Goal: Information Seeking & Learning: Learn about a topic

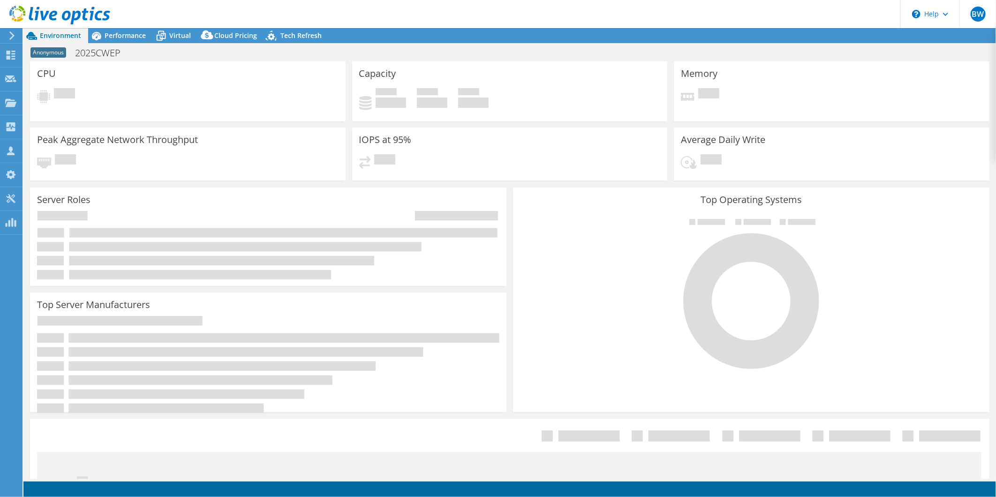
select select "USD"
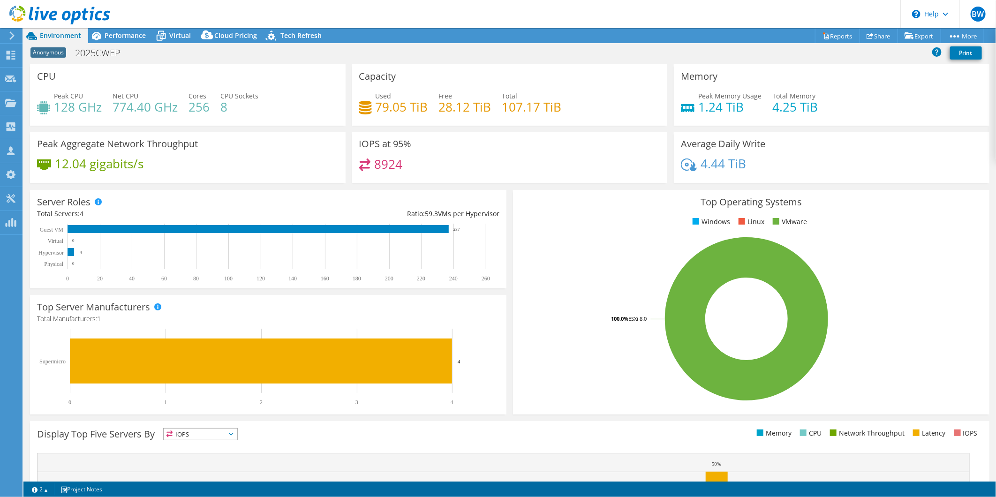
scroll to position [170, 0]
click at [115, 33] on span "Performance" at bounding box center [125, 35] width 41 height 9
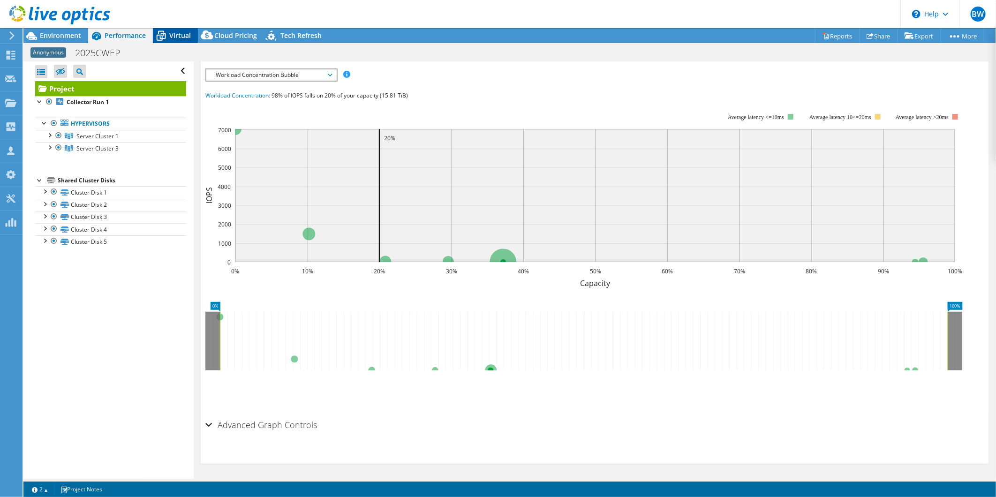
click at [180, 31] on span "Virtual" at bounding box center [180, 35] width 22 height 9
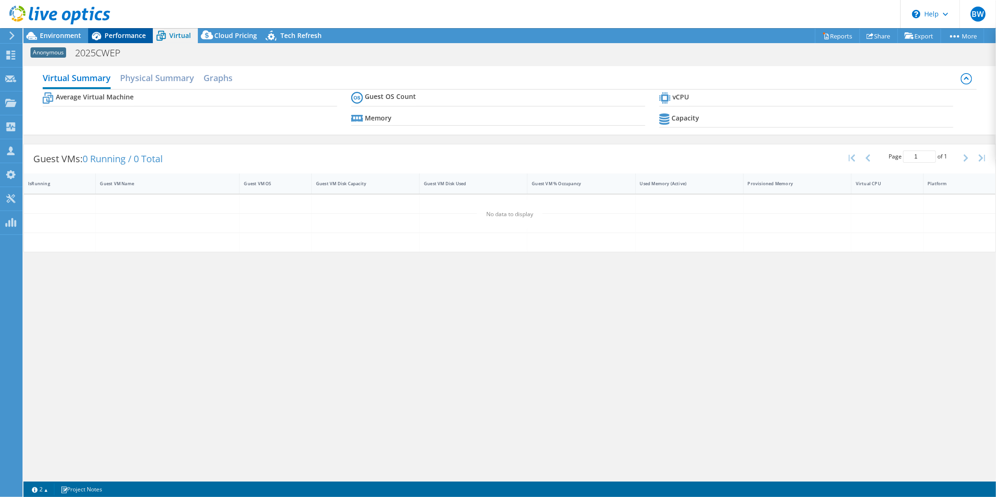
click at [125, 31] on span "Performance" at bounding box center [125, 35] width 41 height 9
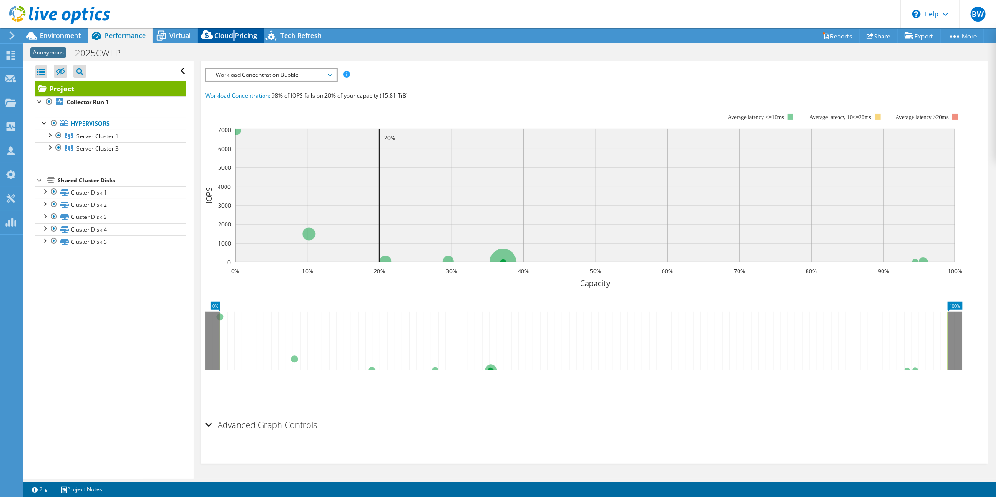
click at [232, 34] on span "Cloud Pricing" at bounding box center [235, 35] width 43 height 9
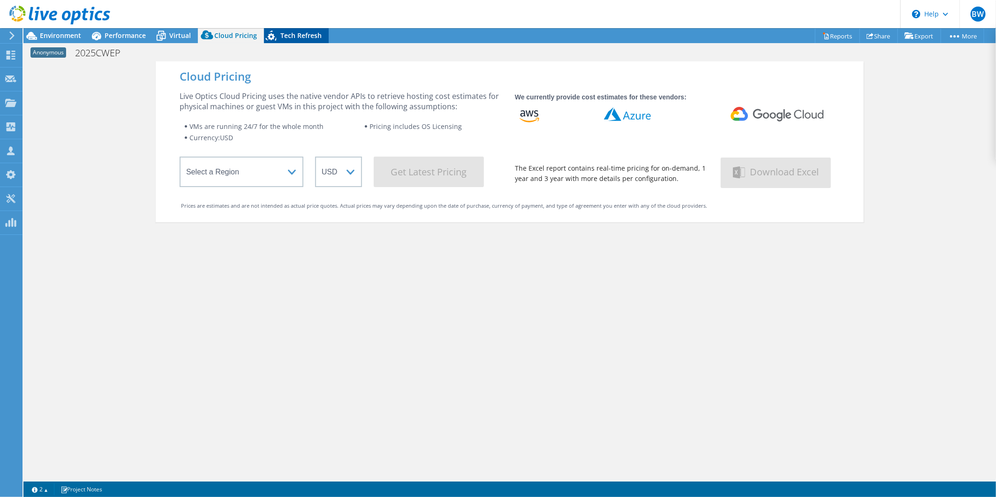
click at [294, 35] on span "Tech Refresh" at bounding box center [300, 35] width 41 height 9
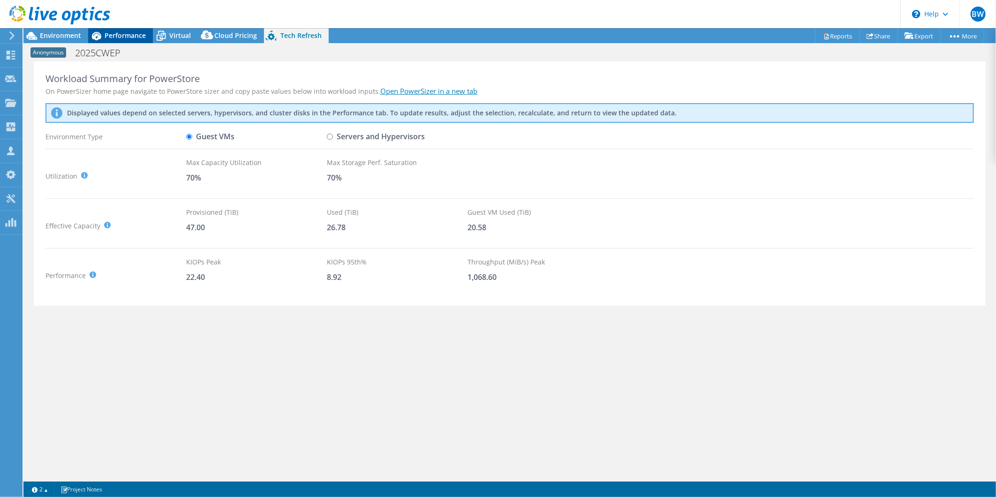
click at [138, 36] on span "Performance" at bounding box center [125, 35] width 41 height 9
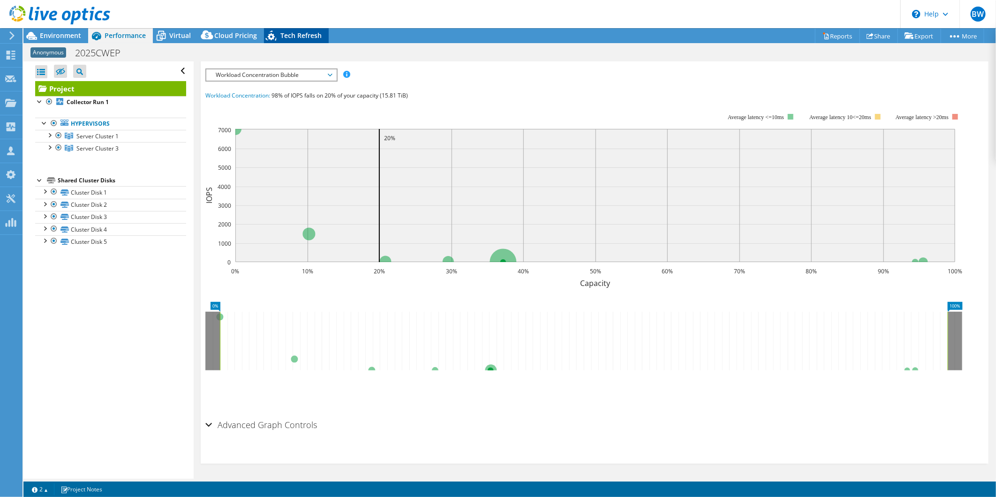
click at [278, 29] on icon at bounding box center [272, 37] width 16 height 19
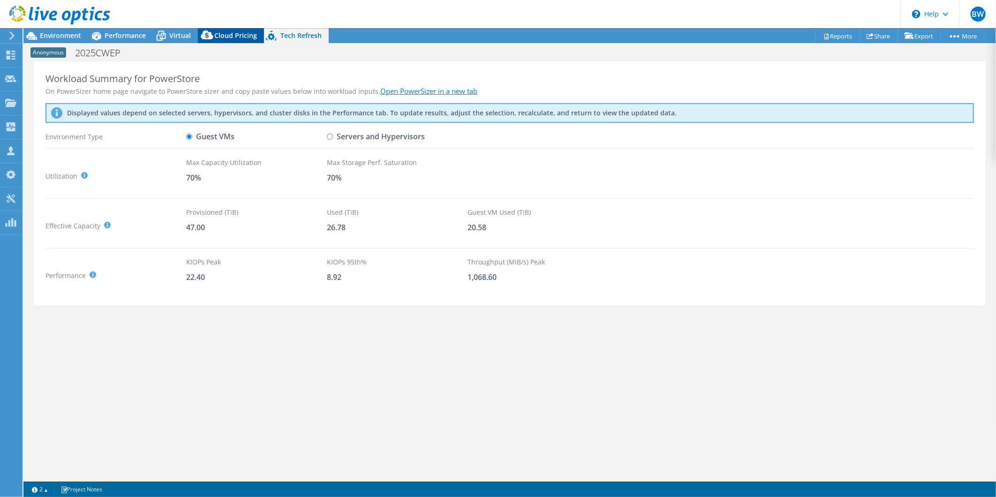
click at [210, 30] on icon at bounding box center [207, 37] width 19 height 19
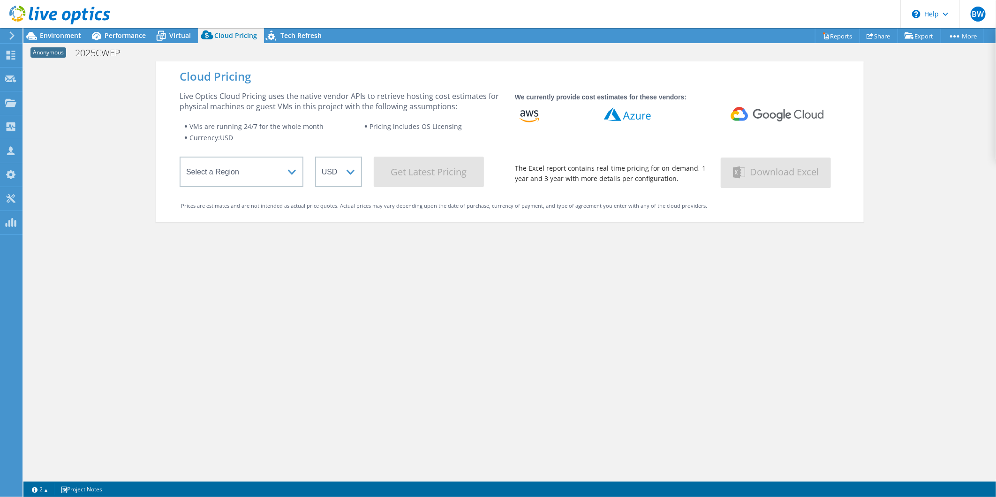
click at [293, 44] on div "Anonymous 2025CWEP Print" at bounding box center [509, 52] width 973 height 17
click at [289, 34] on span "Tech Refresh" at bounding box center [300, 35] width 41 height 9
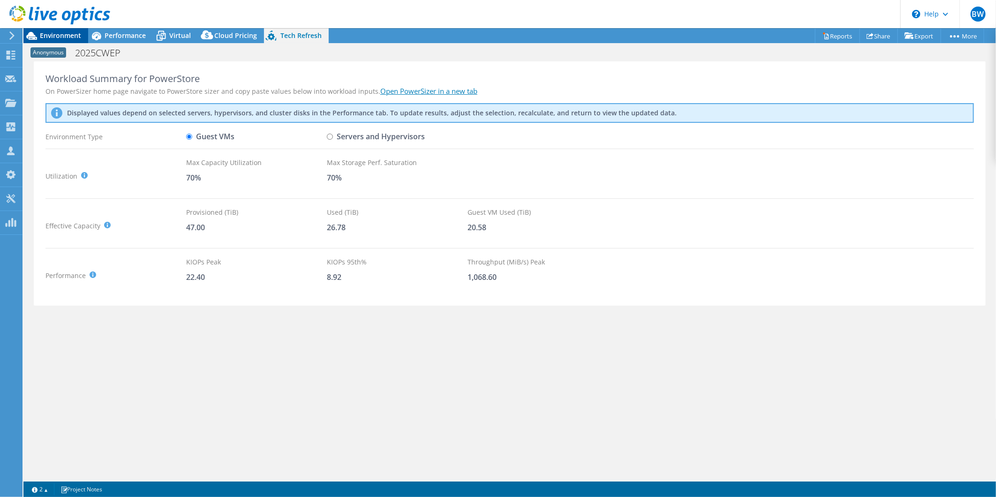
click at [65, 33] on span "Environment" at bounding box center [60, 35] width 41 height 9
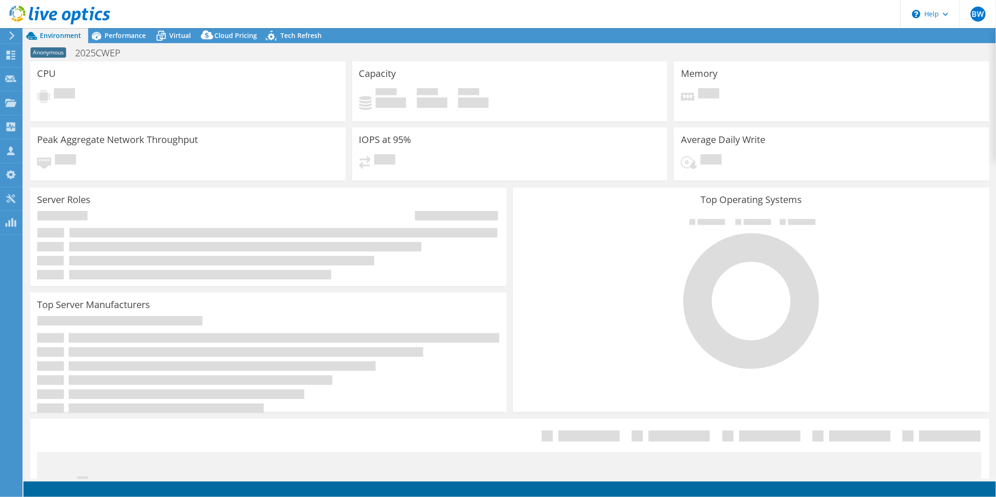
select select "USD"
